Goal: Check status: Check status

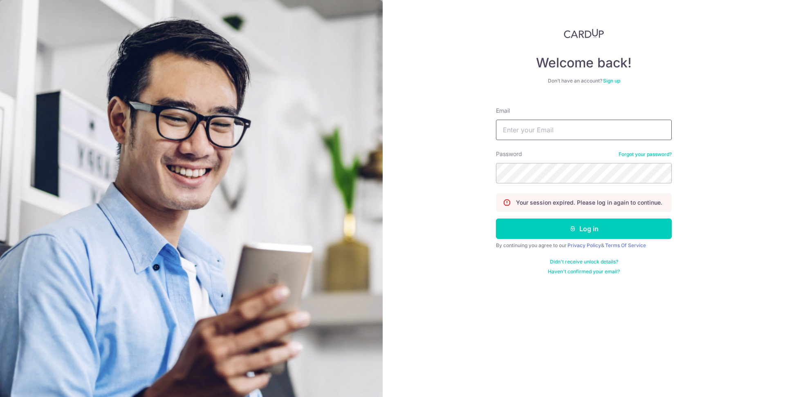
click at [558, 129] on input "Email" at bounding box center [584, 130] width 176 height 20
type input "[EMAIL_ADDRESS][DOMAIN_NAME]"
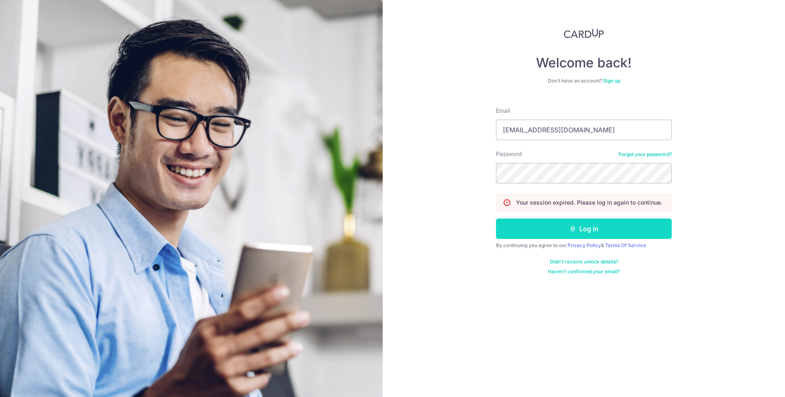
click at [506, 231] on button "Log in" at bounding box center [584, 229] width 176 height 20
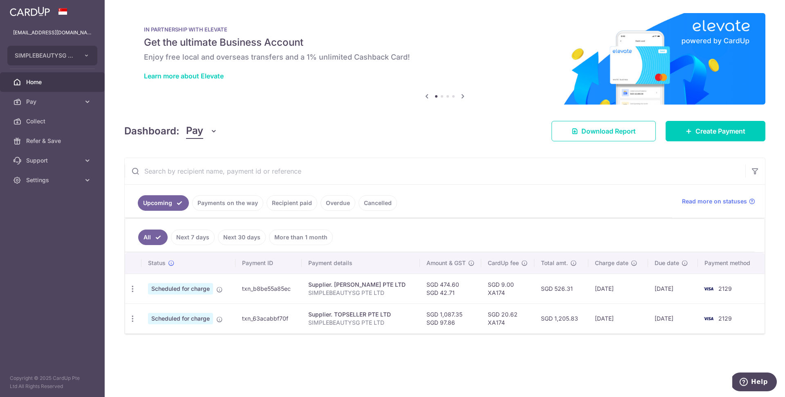
click at [240, 203] on link "Payments on the way" at bounding box center [227, 203] width 71 height 16
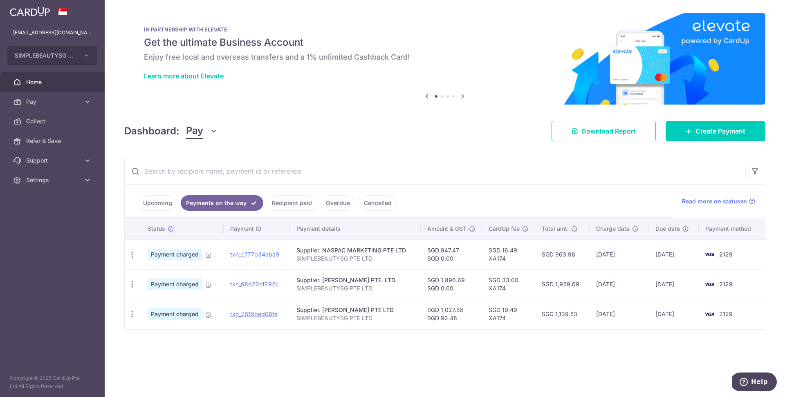
click at [164, 199] on link "Upcoming" at bounding box center [158, 203] width 40 height 16
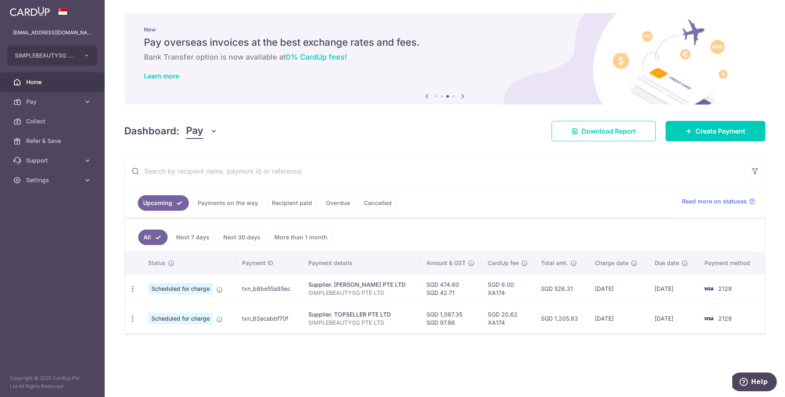
click at [234, 202] on link "Payments on the way" at bounding box center [227, 203] width 71 height 16
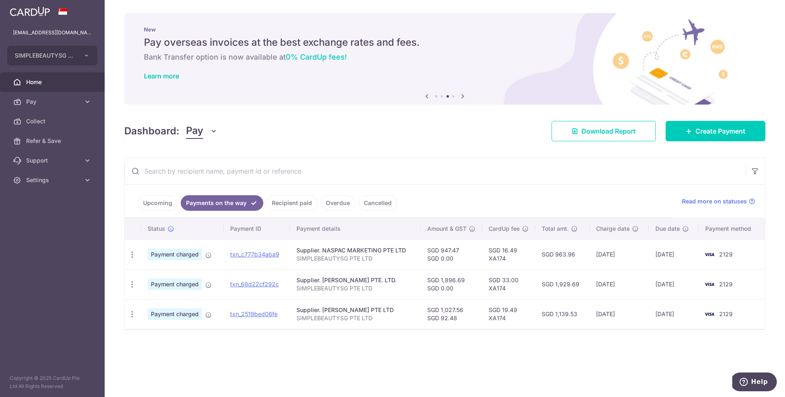
click at [288, 199] on link "Recipient paid" at bounding box center [292, 203] width 51 height 16
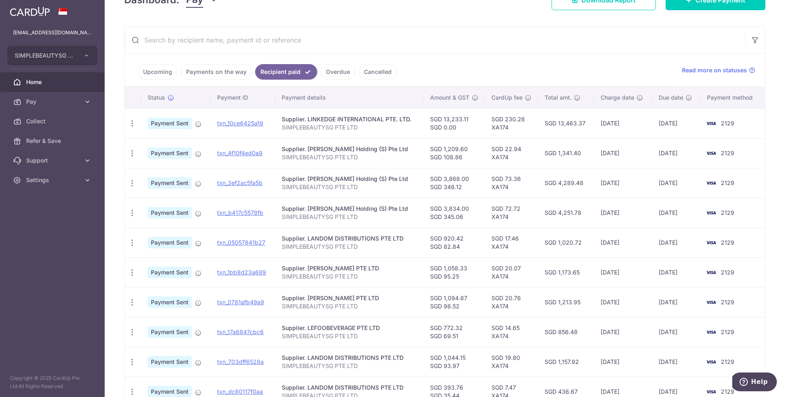
scroll to position [143, 0]
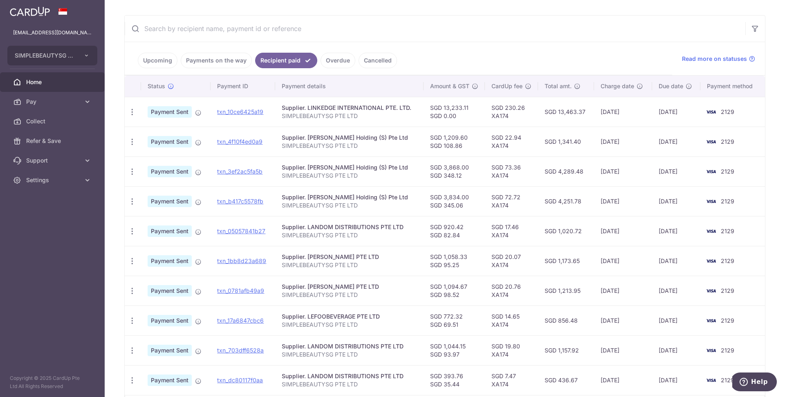
click at [231, 63] on link "Payments on the way" at bounding box center [216, 61] width 71 height 16
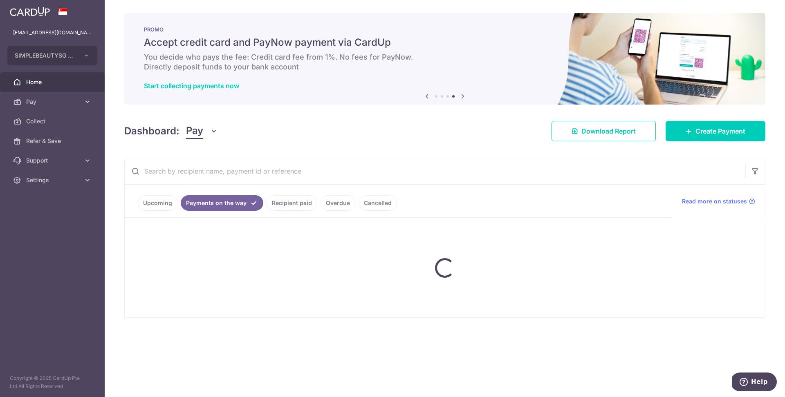
scroll to position [0, 0]
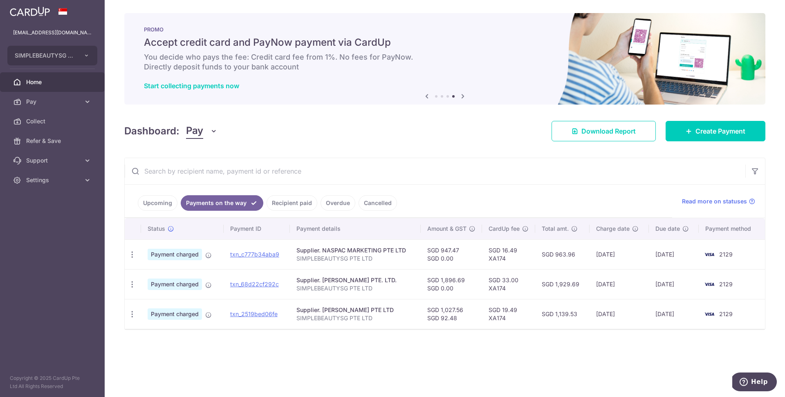
click at [451, 249] on td "SGD 947.47 SGD 0.00" at bounding box center [451, 255] width 61 height 30
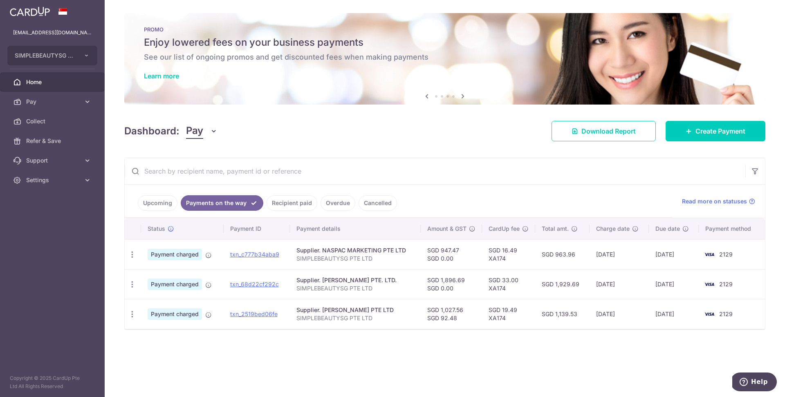
copy td "947.47"
click at [453, 279] on td "SGD 1,896.69 SGD 0.00" at bounding box center [451, 284] width 61 height 30
copy td "1,896.69"
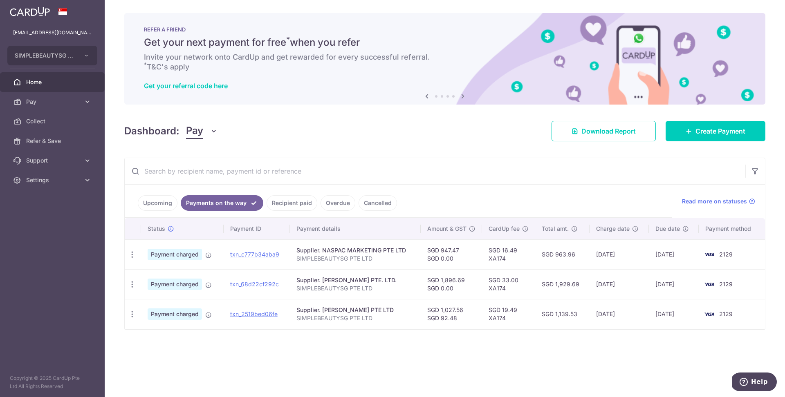
click at [456, 311] on td "SGD 1,027.56 SGD 92.48" at bounding box center [451, 314] width 61 height 30
copy td "1,027.56"
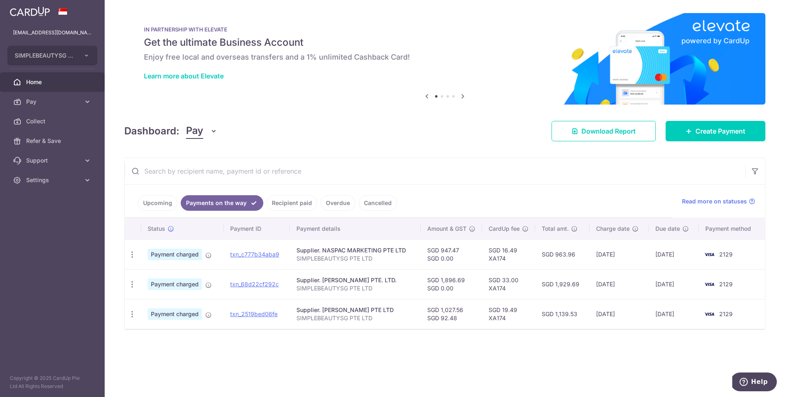
click at [154, 202] on link "Upcoming" at bounding box center [158, 203] width 40 height 16
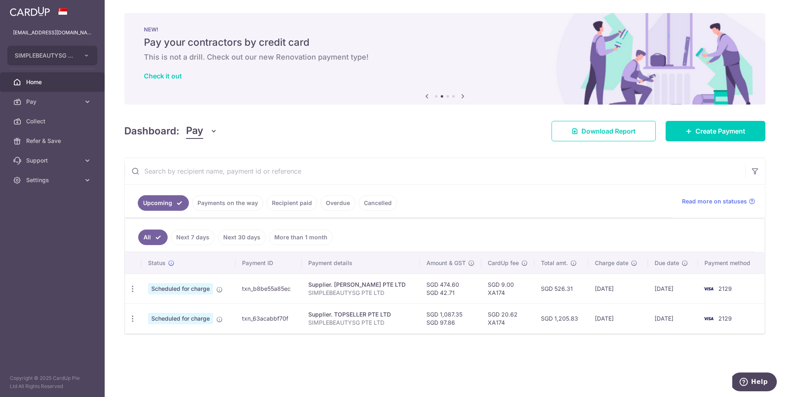
click at [226, 199] on link "Payments on the way" at bounding box center [227, 203] width 71 height 16
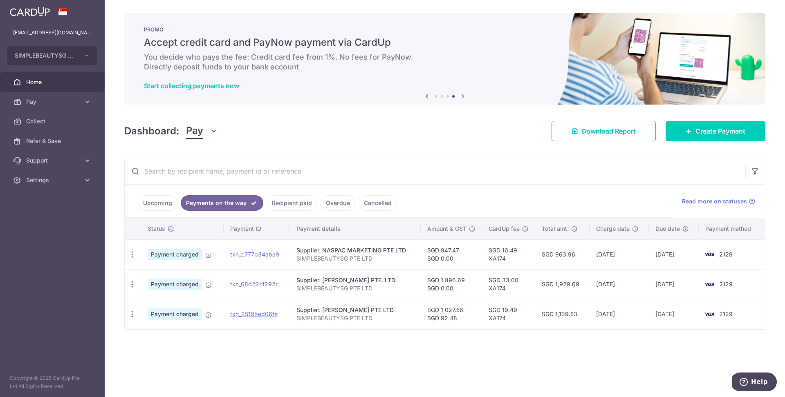
click at [158, 205] on link "Upcoming" at bounding box center [158, 203] width 40 height 16
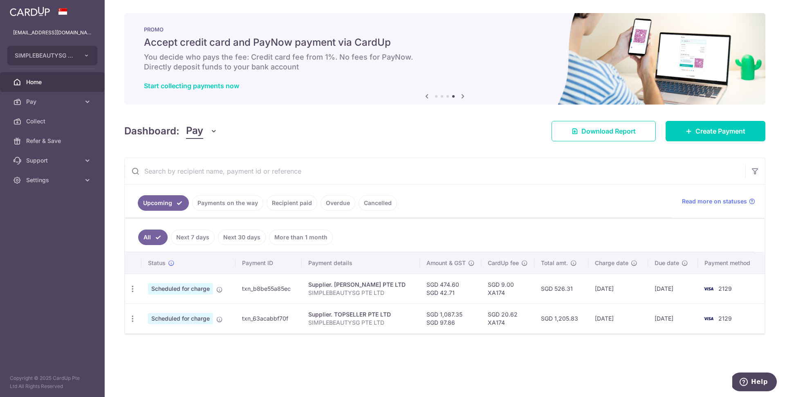
drag, startPoint x: 436, startPoint y: 285, endPoint x: 454, endPoint y: 286, distance: 18.0
click at [454, 286] on td "SGD 474.60 SGD 42.71" at bounding box center [450, 289] width 61 height 30
copy td "474.60"
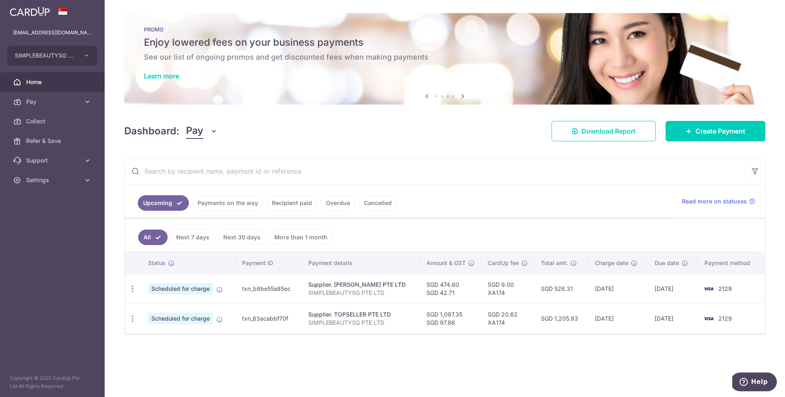
click at [451, 312] on td "SGD 1,087.35 SGD 97.86" at bounding box center [450, 319] width 61 height 30
copy td "1,087.35"
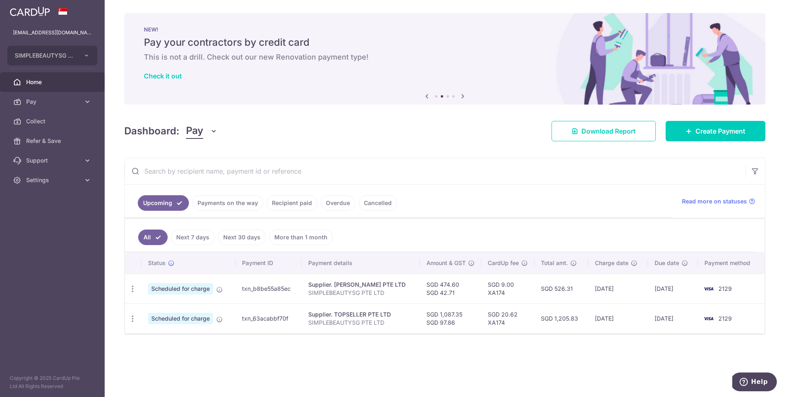
click at [217, 209] on link "Payments on the way" at bounding box center [227, 203] width 71 height 16
